Goal: Consume media (video, audio)

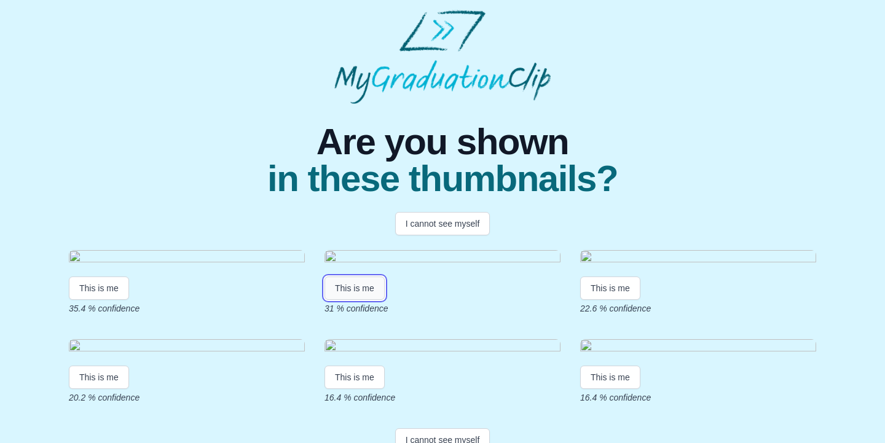
click at [350, 300] on button "This is me" at bounding box center [355, 288] width 60 height 23
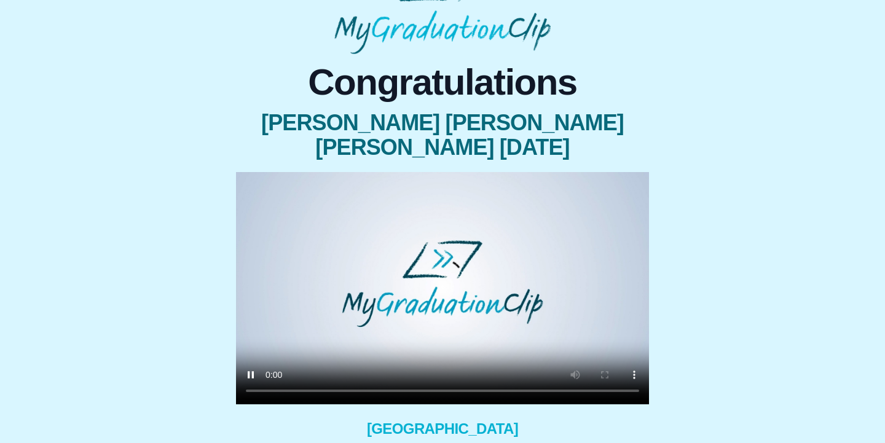
scroll to position [51, 0]
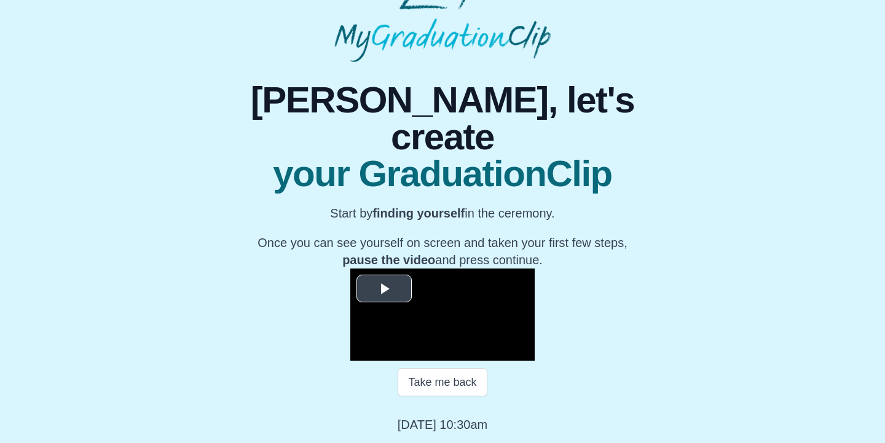
scroll to position [98, 0]
click at [384, 289] on span "Video Player" at bounding box center [384, 289] width 0 height 0
click at [522, 352] on span "Video Player" at bounding box center [522, 352] width 0 height 0
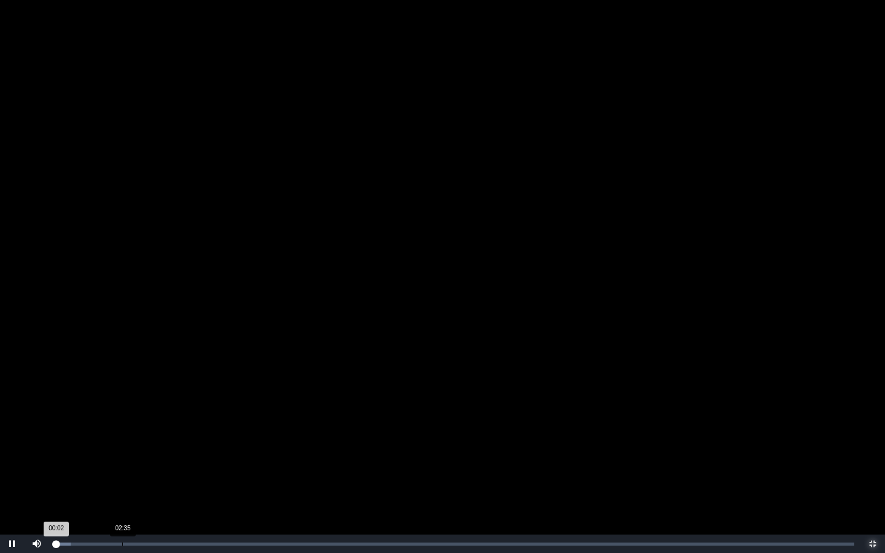
click at [130, 443] on div "Loaded : 0% 02:35 00:02 Progress : 0%" at bounding box center [454, 544] width 811 height 18
click at [119, 443] on div "02:28" at bounding box center [119, 544] width 1 height 3
click at [85, 443] on div "Loaded : 0% 02:15 02:28 Progress : 0%" at bounding box center [454, 544] width 811 height 18
click at [79, 443] on div "Loaded : 0% 00:55 01:09 Progress : 0%" at bounding box center [454, 544] width 811 height 18
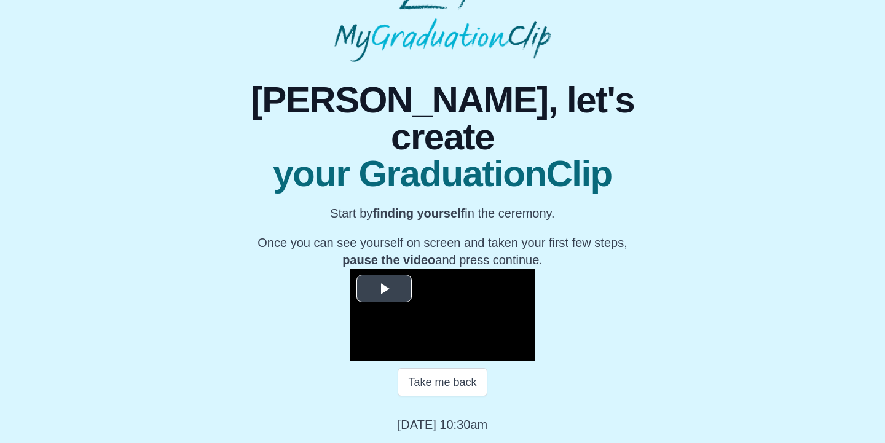
scroll to position [162, 0]
click at [384, 289] on span "Video Player" at bounding box center [384, 289] width 0 height 0
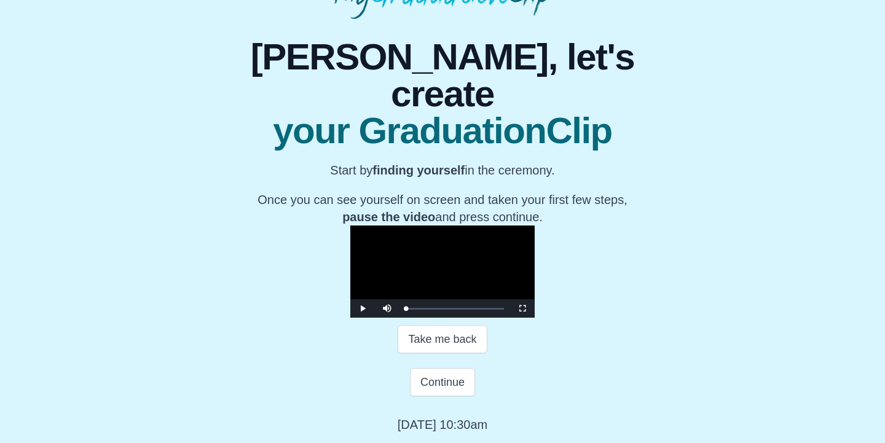
click at [350, 226] on video "Video Player" at bounding box center [442, 272] width 184 height 92
click at [522, 309] on span "Video Player" at bounding box center [522, 309] width 0 height 0
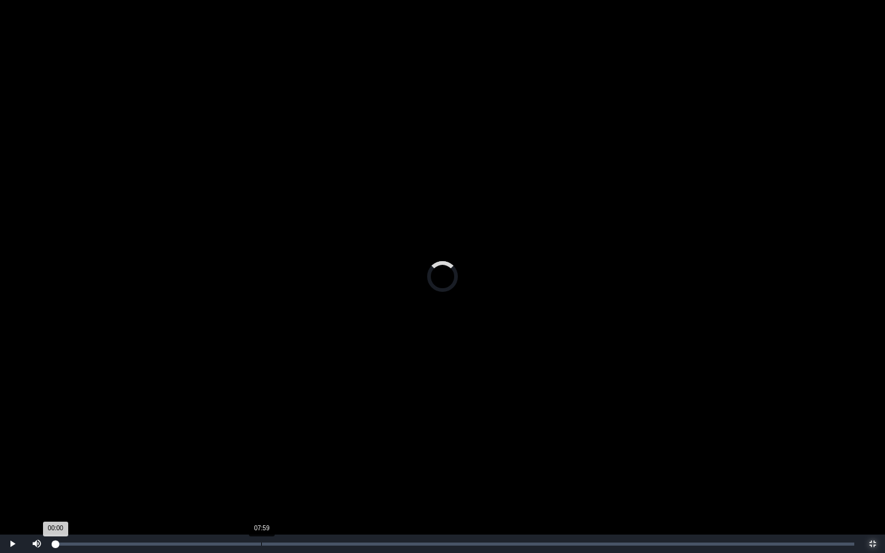
click at [261, 443] on div "Loaded : 0% 07:59 00:00 Progress : 0%" at bounding box center [454, 544] width 811 height 18
click at [85, 443] on div "01:08" at bounding box center [85, 544] width 1 height 3
click at [861, 443] on button "Non-Fullscreen" at bounding box center [873, 544] width 25 height 18
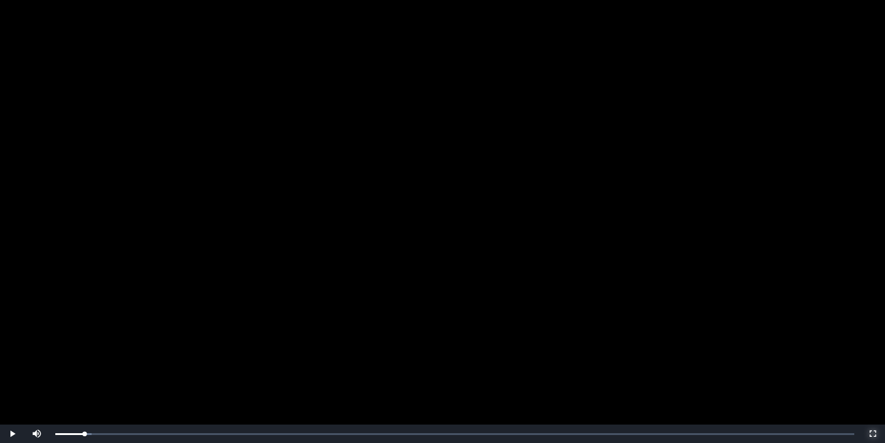
scroll to position [170, 0]
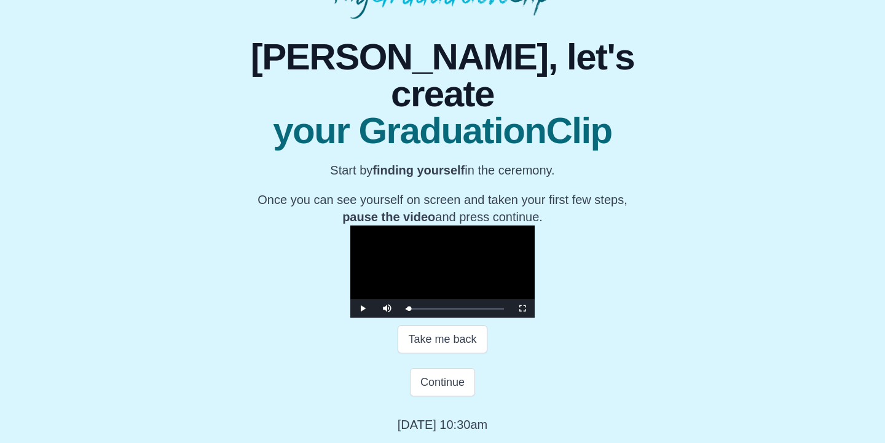
click at [403, 264] on video "Video Player" at bounding box center [442, 272] width 184 height 92
click at [522, 309] on span "Video Player" at bounding box center [522, 309] width 0 height 0
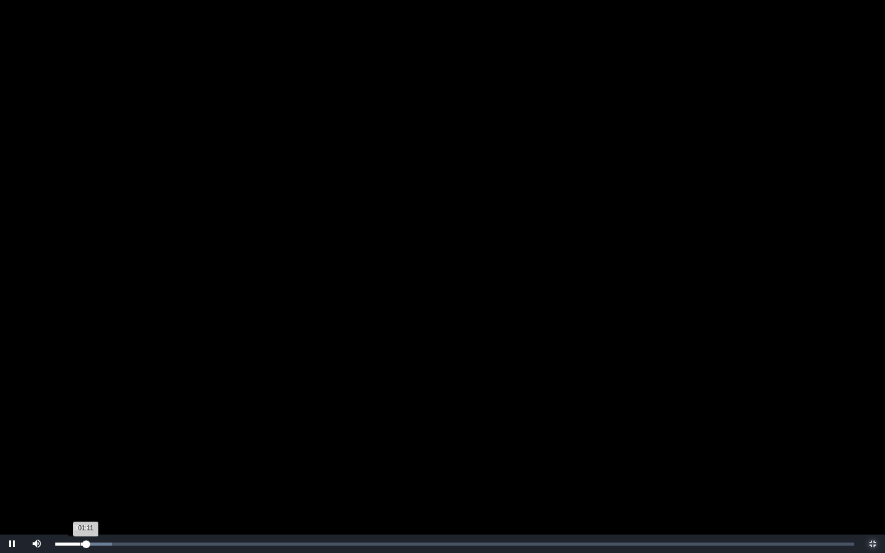
click at [81, 443] on div "00:58" at bounding box center [81, 544] width 1 height 3
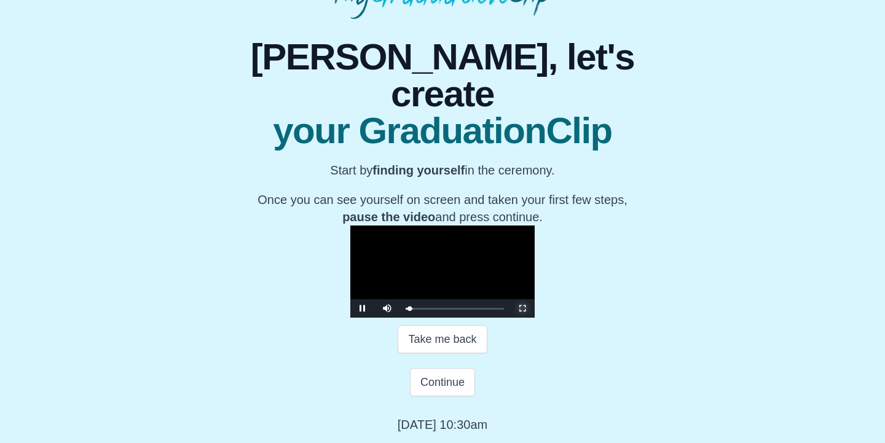
scroll to position [135, 0]
click at [406, 310] on div "01:22 Progress : 0%" at bounding box center [408, 308] width 4 height 3
click at [522, 309] on span "Video Player" at bounding box center [522, 309] width 0 height 0
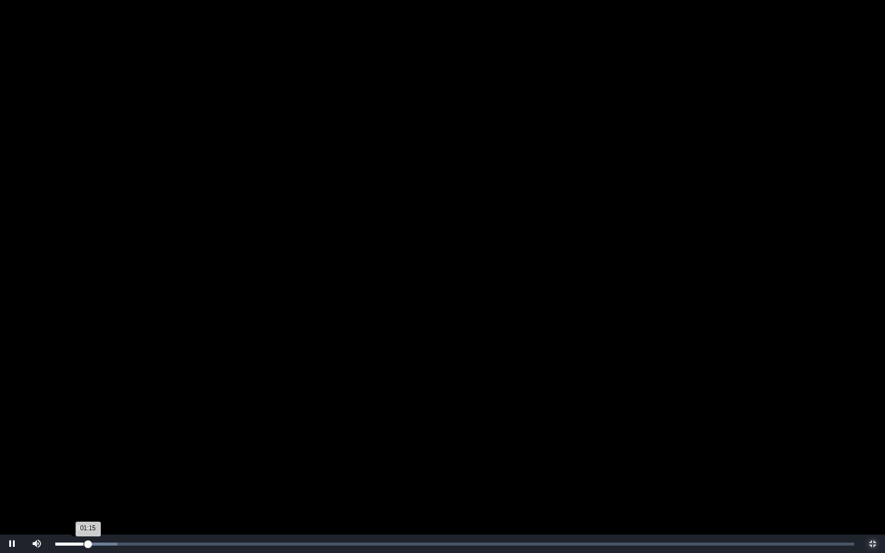
click at [84, 443] on div "01:15 Progress : 0%" at bounding box center [71, 544] width 33 height 3
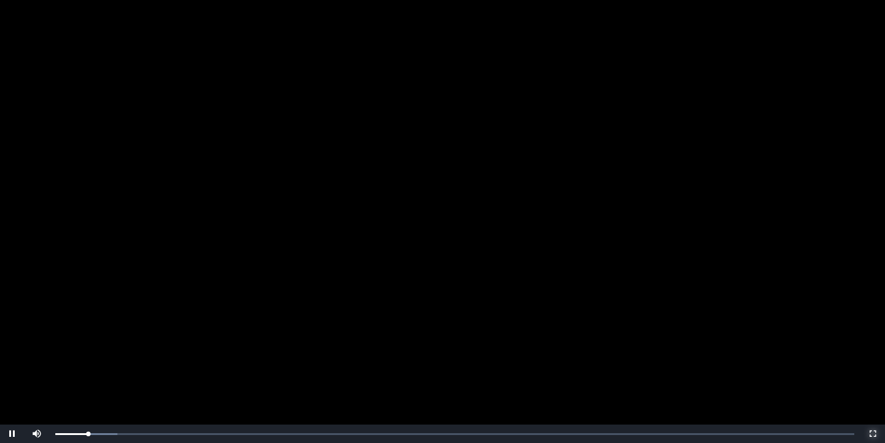
scroll to position [125, 0]
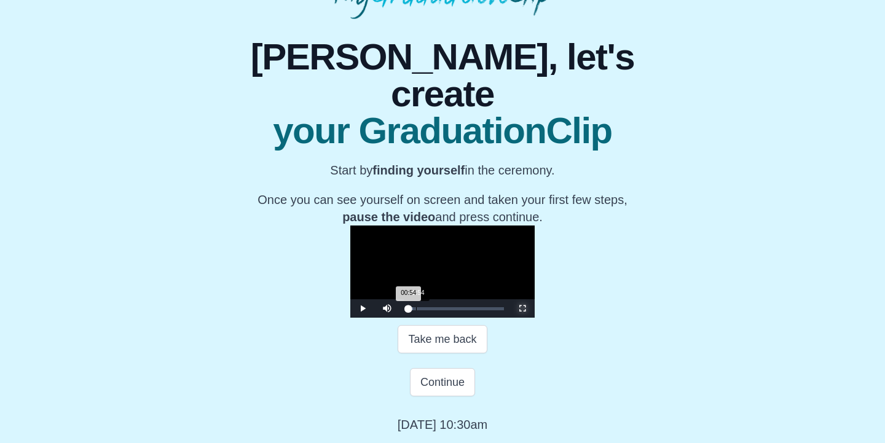
click at [406, 310] on div "00:54 Progress : 0%" at bounding box center [407, 308] width 3 height 3
click at [522, 309] on span "Video Player" at bounding box center [522, 309] width 0 height 0
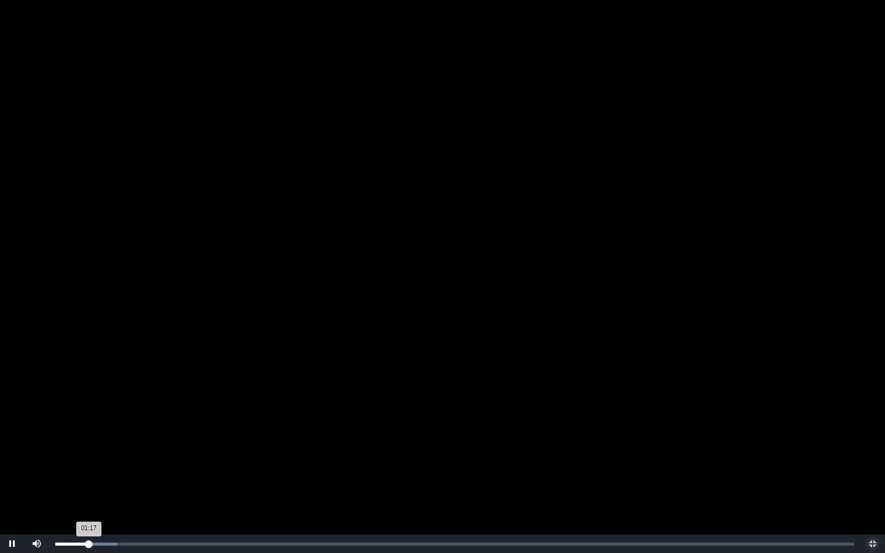
click at [87, 443] on div "01:17 Progress : 0%" at bounding box center [71, 544] width 33 height 3
click at [83, 443] on div "01:04 Progress : 0%" at bounding box center [69, 544] width 28 height 3
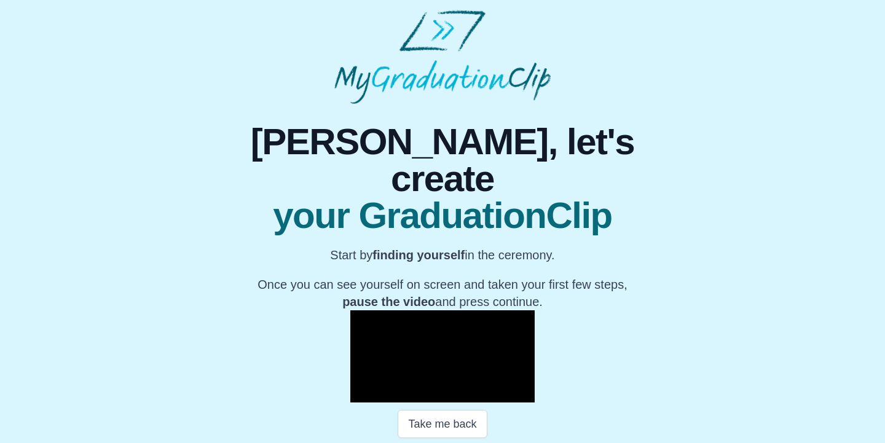
click at [490, 340] on video "Video Player" at bounding box center [442, 356] width 184 height 92
